Goal: Task Accomplishment & Management: Manage account settings

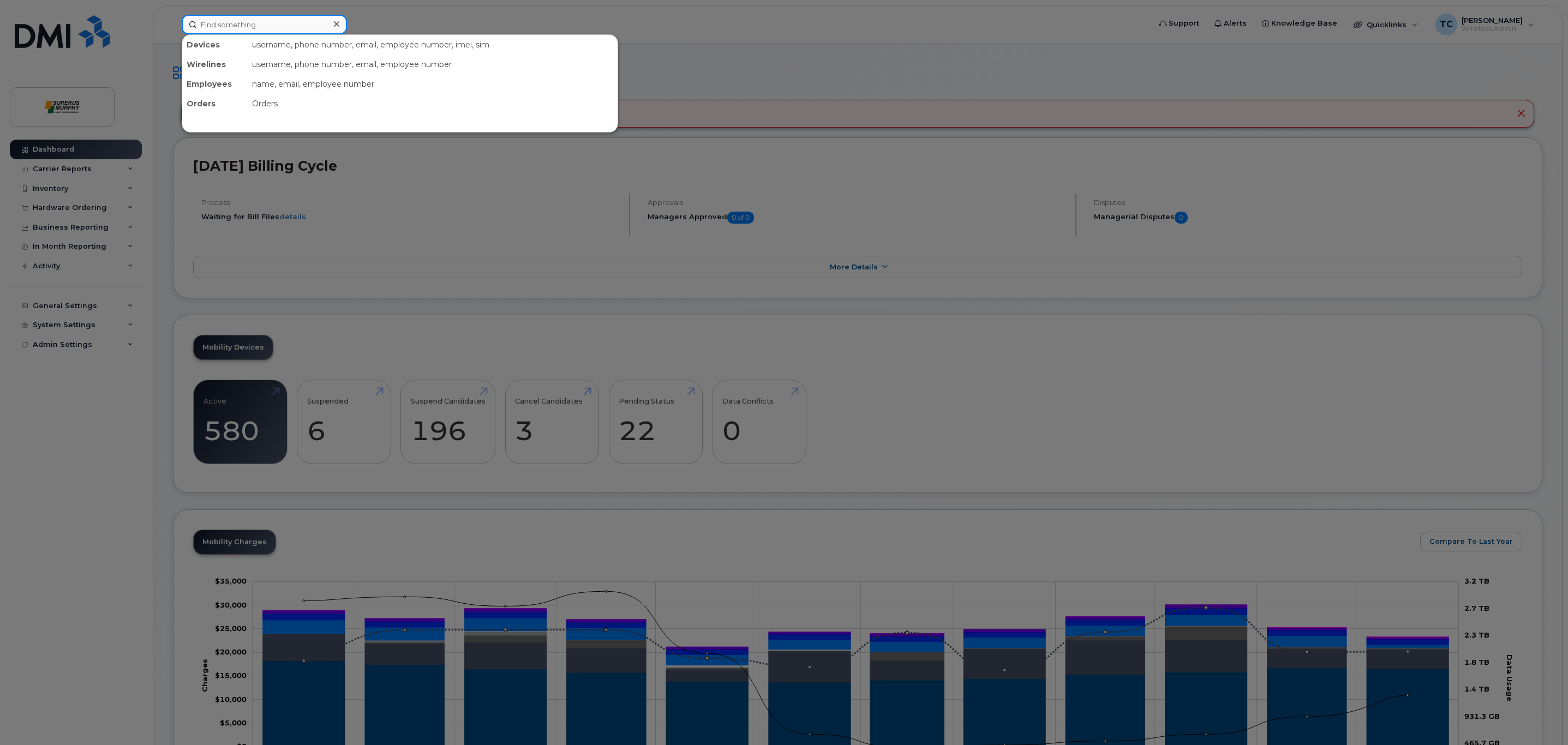
click at [225, 25] on input at bounding box center [264, 25] width 166 height 20
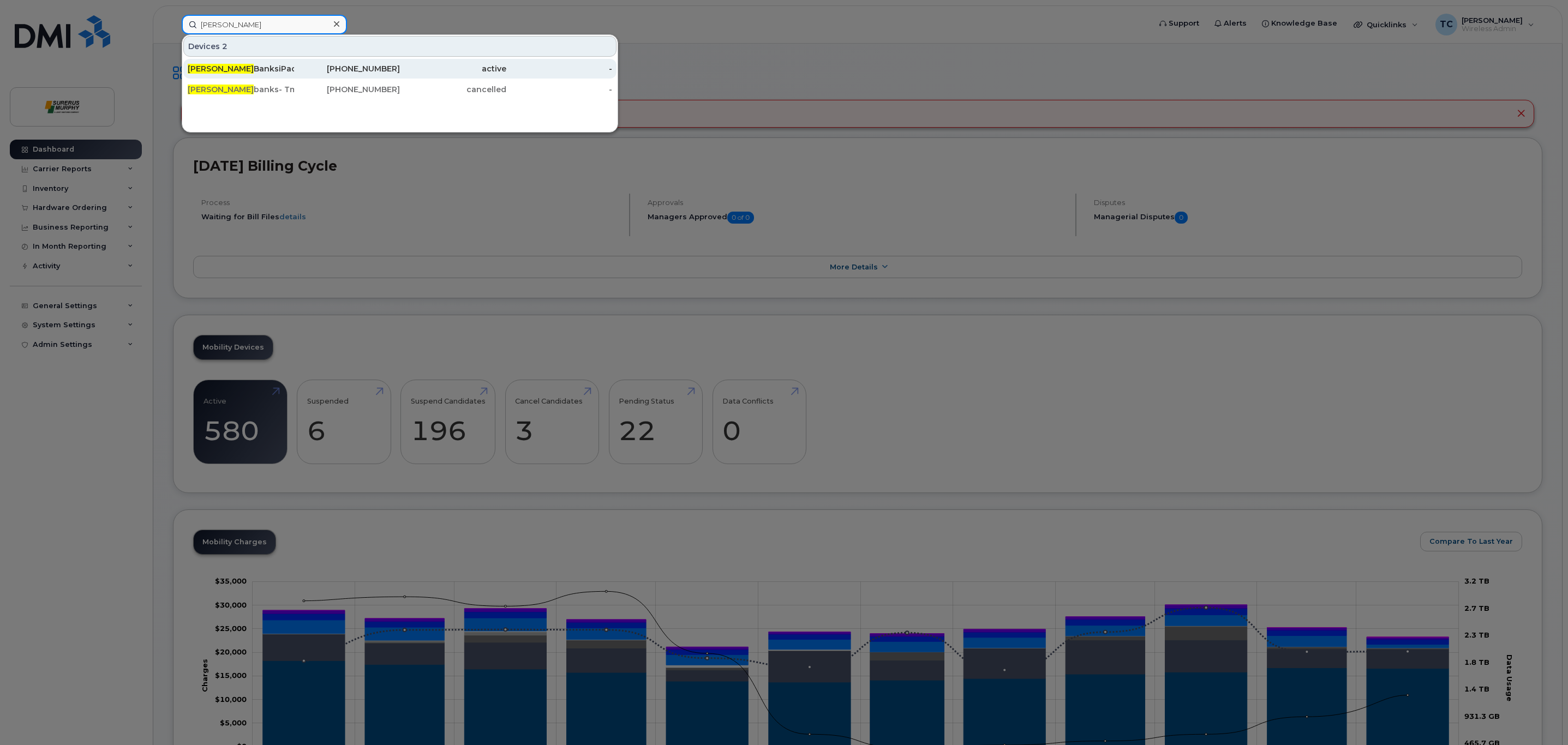
type input "Geoffrey"
click at [278, 70] on div "Geoffrey BanksiPad" at bounding box center [240, 68] width 106 height 11
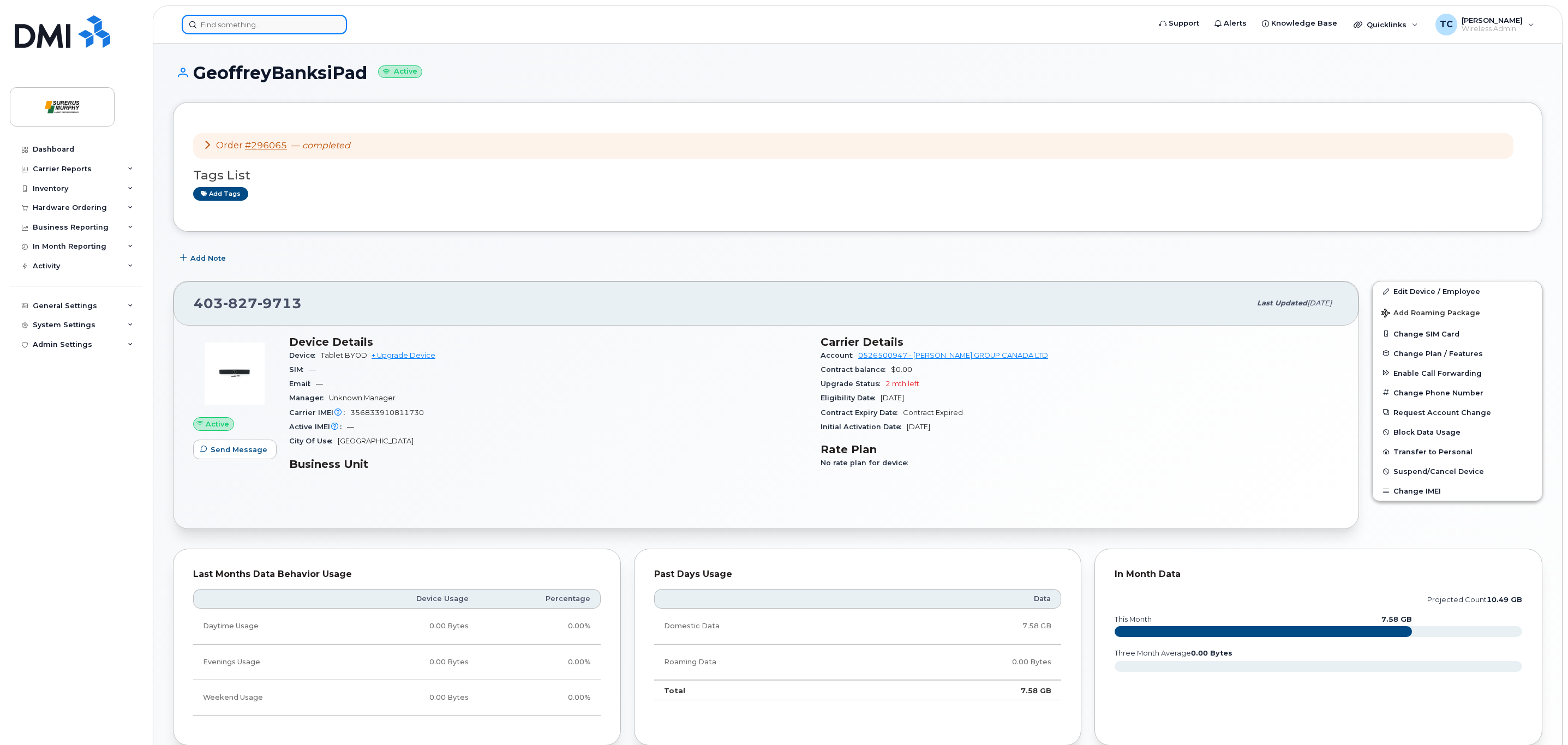
click at [264, 18] on input at bounding box center [264, 25] width 166 height 20
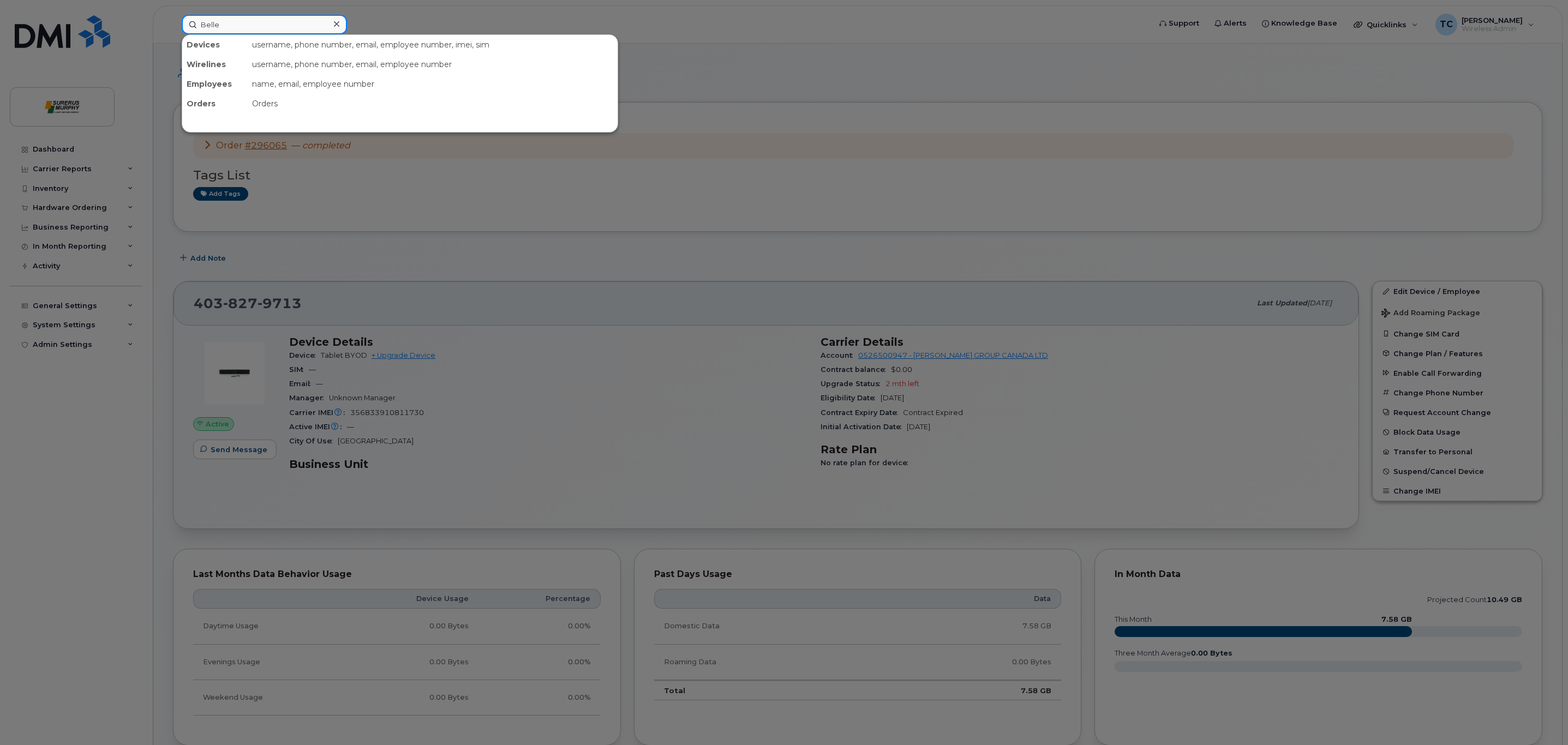
type input "Belle"
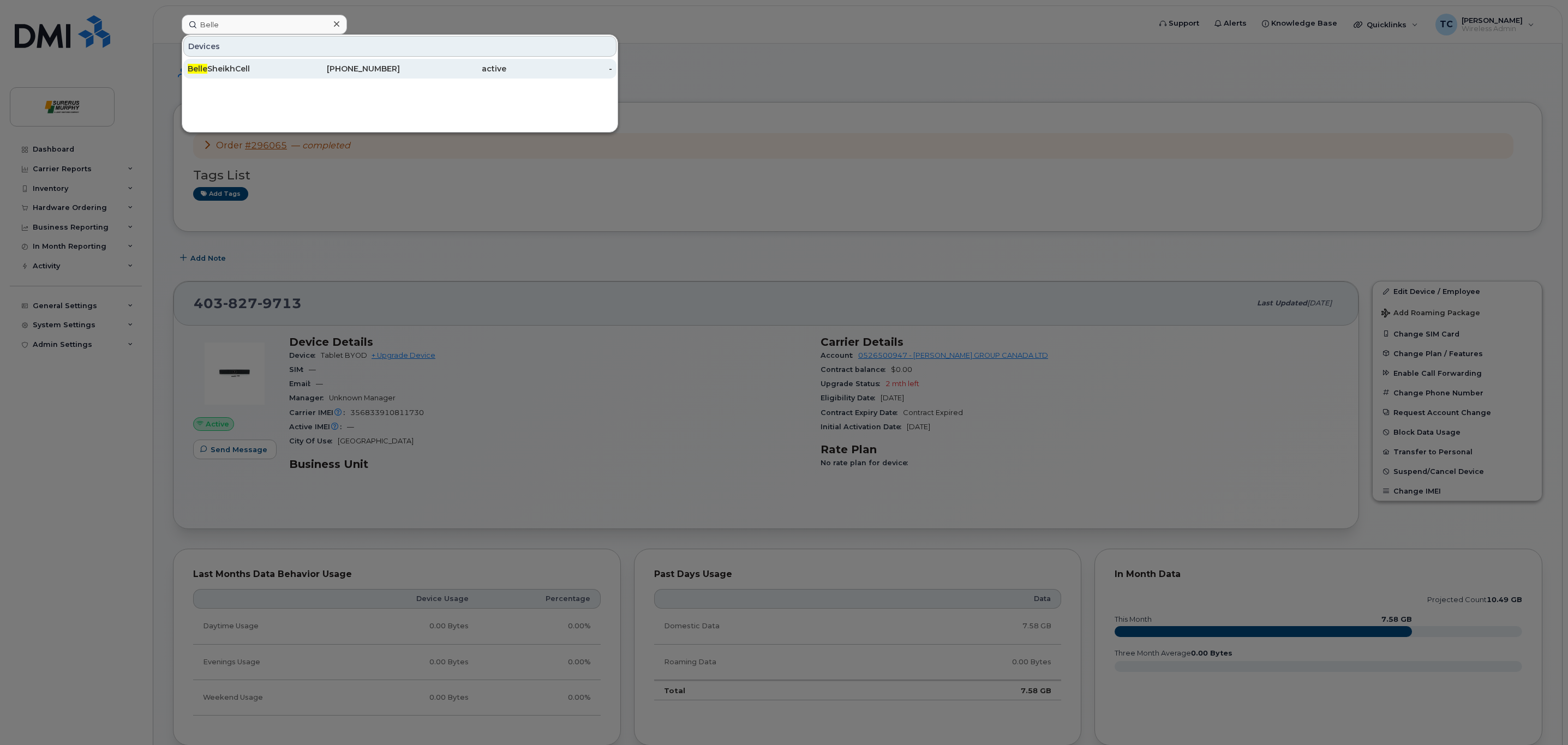
click at [247, 64] on div "Belle SheikhCell" at bounding box center [240, 68] width 106 height 11
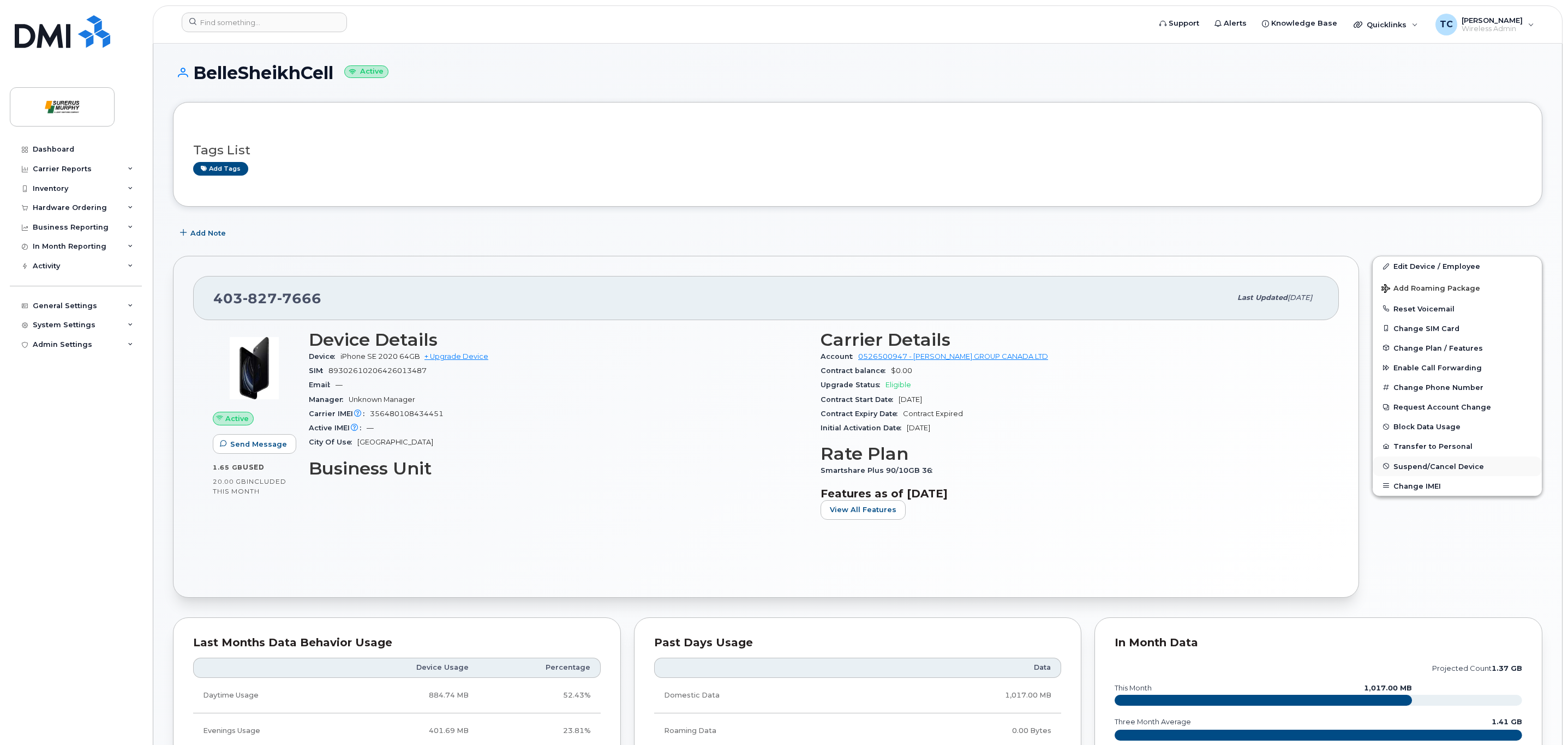
click at [1440, 470] on span "Suspend/Cancel Device" at bounding box center [1439, 467] width 90 height 8
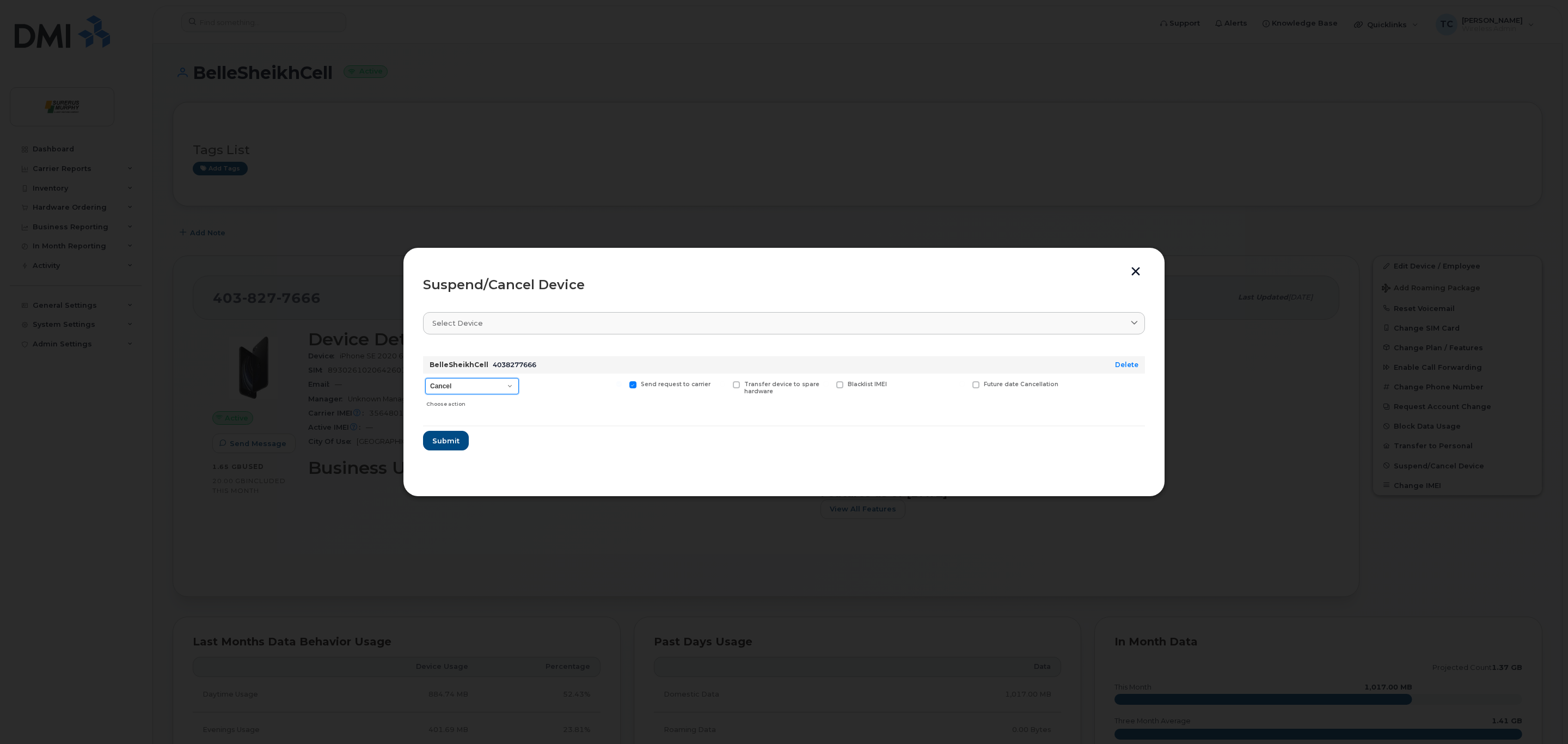
click at [513, 386] on select "Cancel Suspend - Extend Suspension Suspend - Reduced Rate Suspend - Full Rate S…" at bounding box center [471, 386] width 94 height 16
select select "[object Object]"
click at [425, 378] on select "Cancel Suspend - Extend Suspension Suspend - Reduced Rate Suspend - Full Rate S…" at bounding box center [471, 386] width 94 height 16
click at [529, 386] on span at bounding box center [530, 385] width 7 height 7
click at [518, 386] on input "Available for new activations/redeployments" at bounding box center [516, 384] width 6 height 6
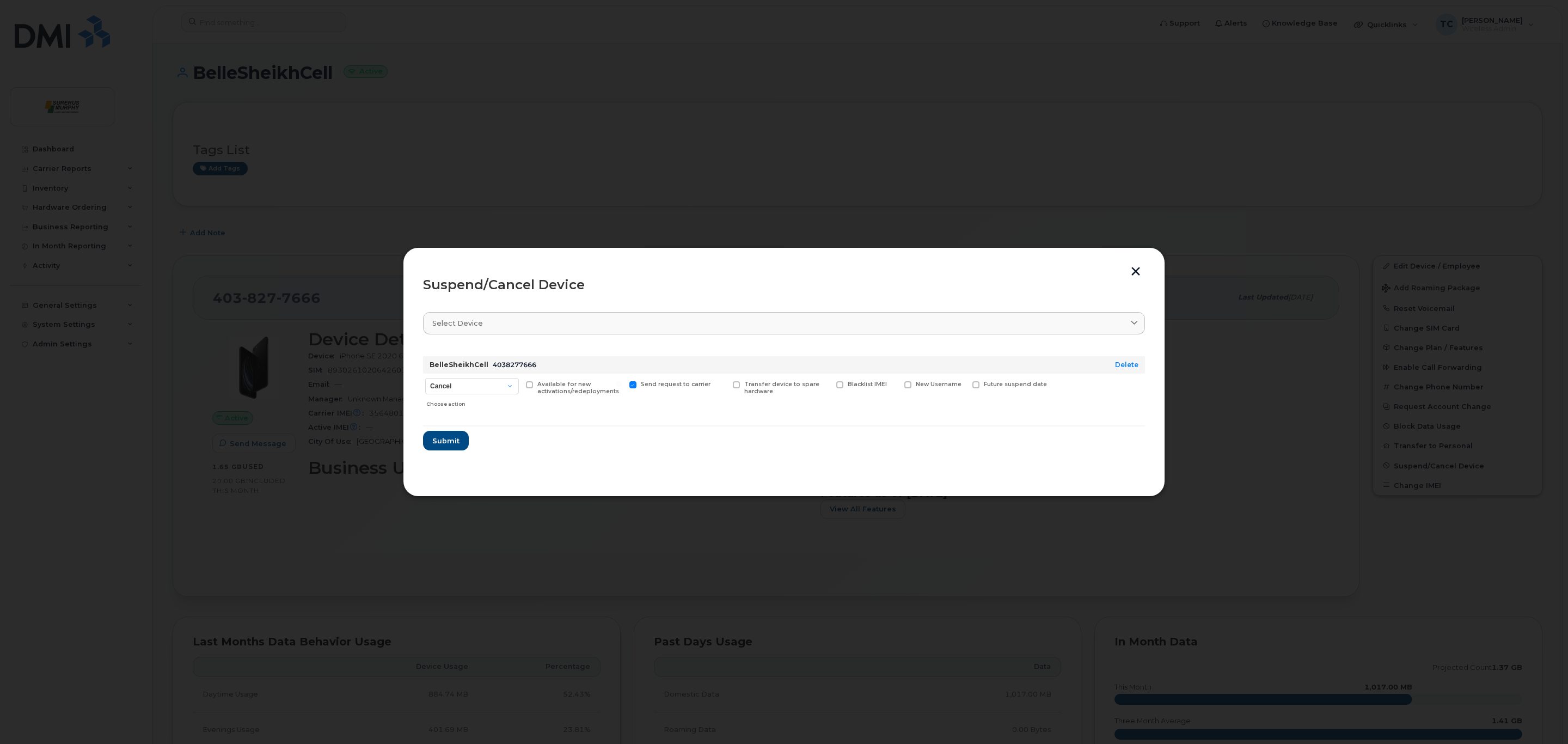
checkbox input "true"
click at [457, 445] on span "Submit" at bounding box center [445, 441] width 27 height 11
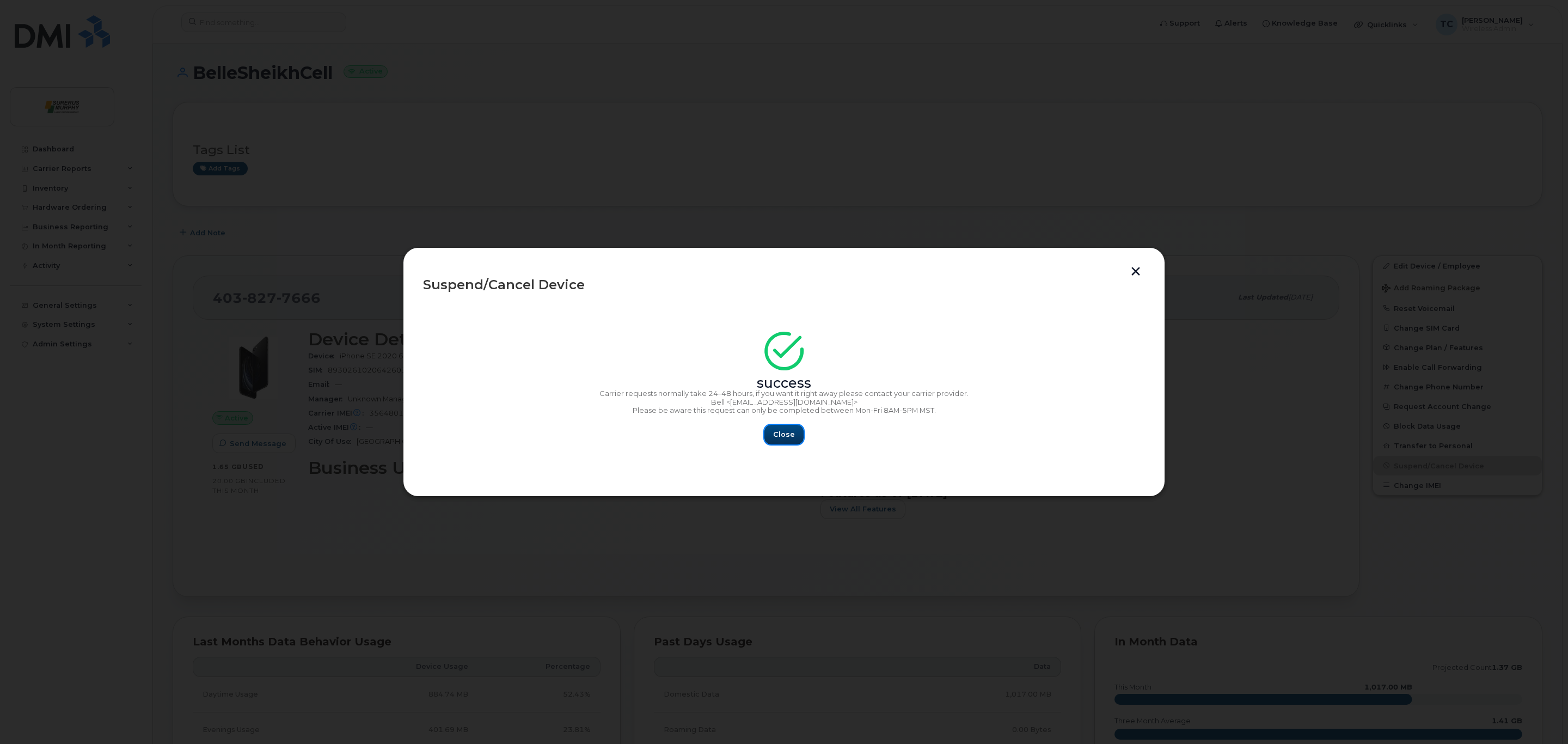
click at [788, 436] on span "Close" at bounding box center [784, 434] width 22 height 11
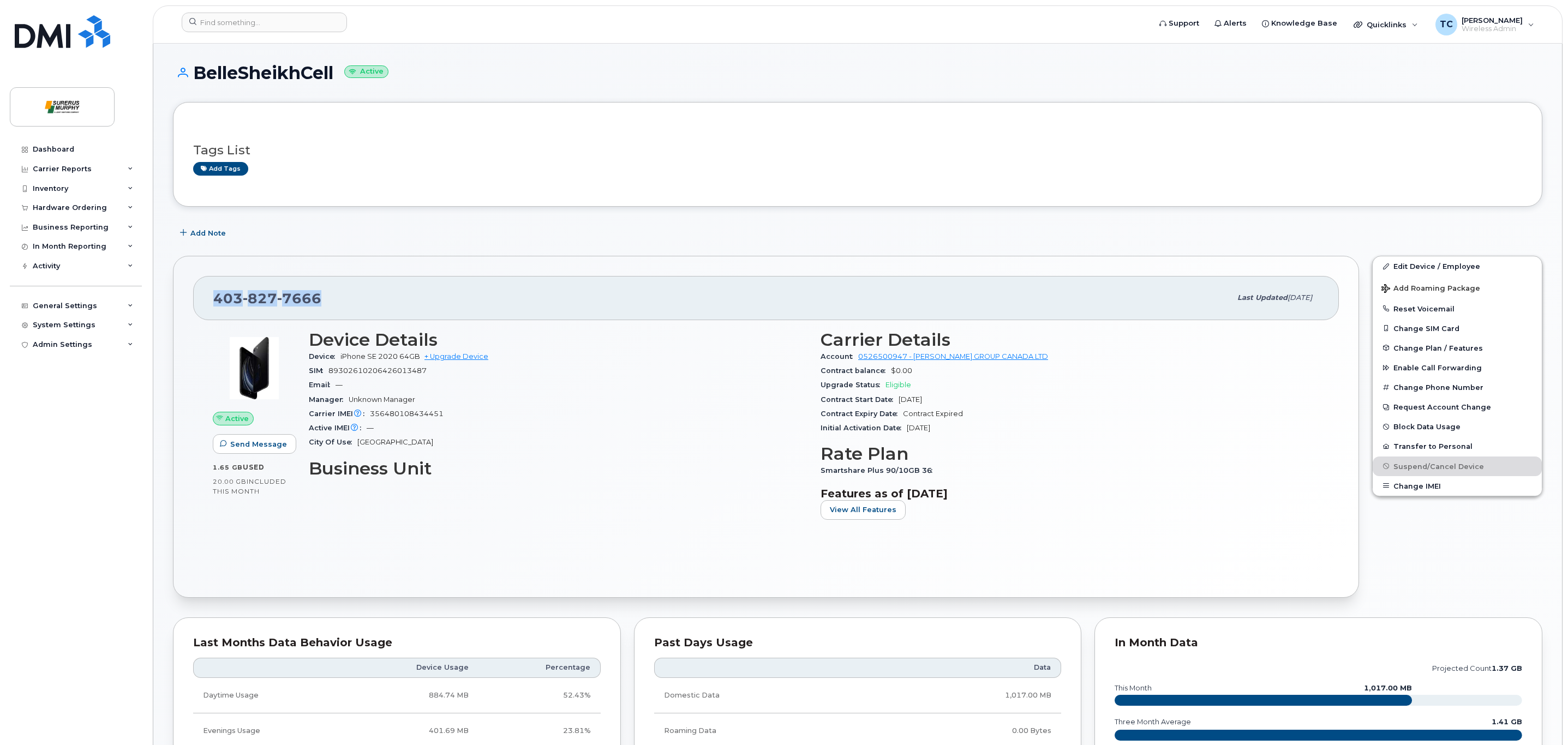
drag, startPoint x: 339, startPoint y: 303, endPoint x: 179, endPoint y: 303, distance: 160.0
click at [179, 303] on div "[PHONE_NUMBER] Last updated [DATE] Active Send Message 1.65 GB  used 20.00 GB  …" at bounding box center [766, 426] width 1187 height 342
copy span "[PHONE_NUMBER]"
